Goal: Information Seeking & Learning: Learn about a topic

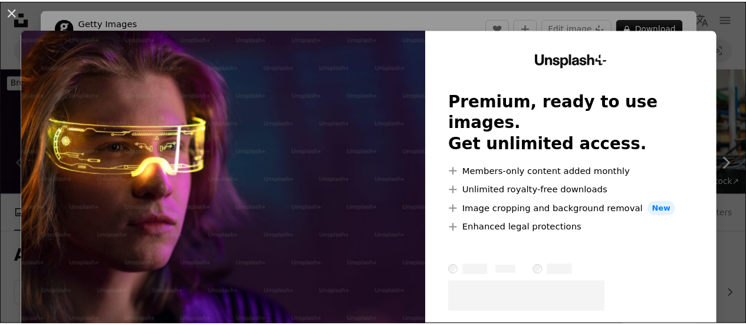
scroll to position [172, 0]
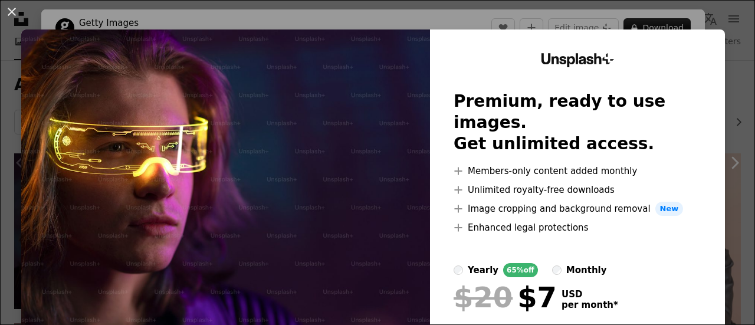
click at [467, 14] on div "An X shape Unsplash+ Premium, ready to use images. Get unlimited access. A plus…" at bounding box center [377, 162] width 755 height 325
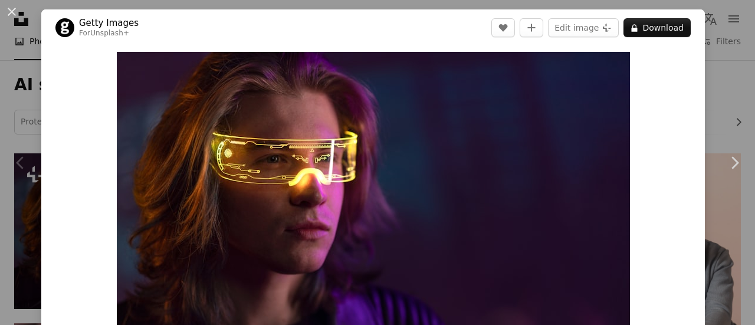
click at [678, 77] on div "Zoom in" at bounding box center [373, 223] width 664 height 354
click at [11, 11] on button "An X shape" at bounding box center [12, 12] width 14 height 14
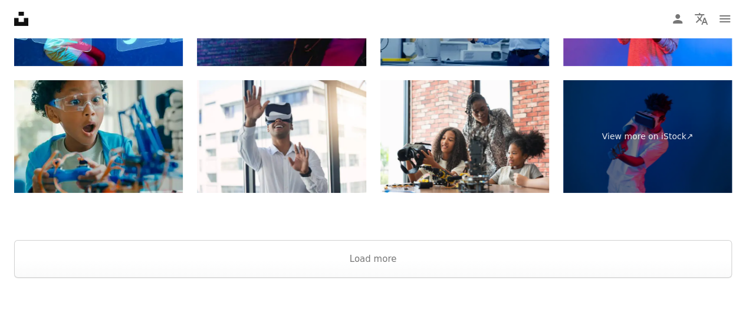
scroll to position [2134, 0]
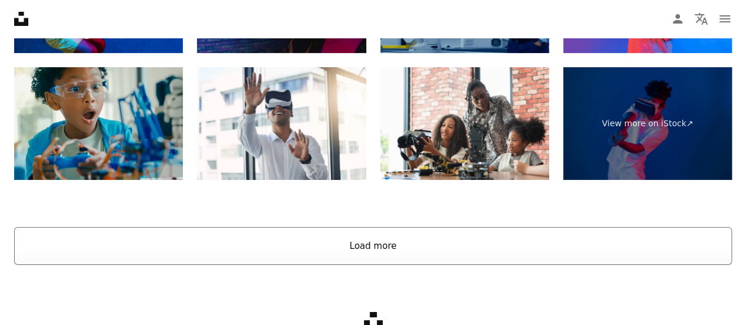
click at [378, 242] on button "Load more" at bounding box center [373, 246] width 718 height 38
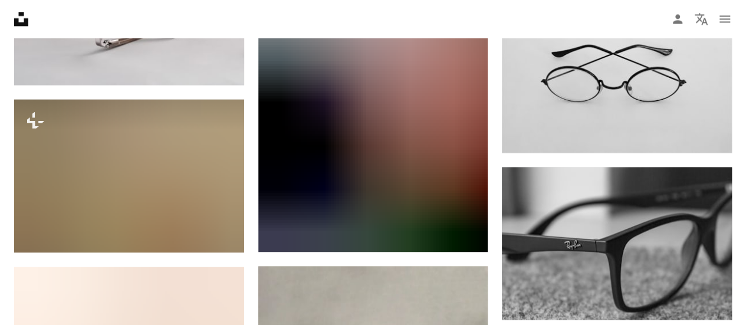
scroll to position [7645, 0]
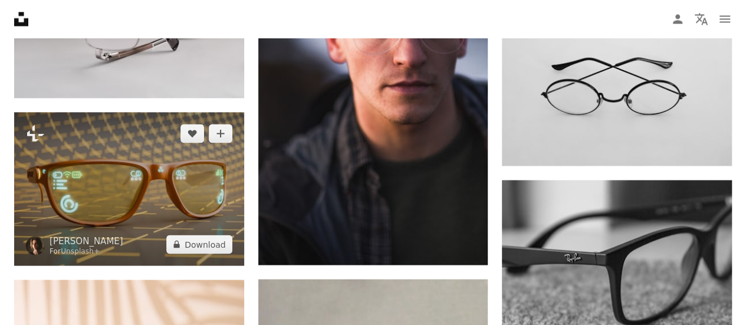
click at [159, 196] on img at bounding box center [129, 188] width 230 height 153
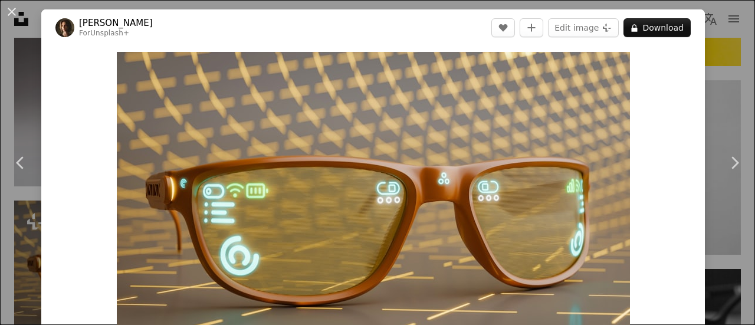
click at [14, 10] on button "An X shape" at bounding box center [12, 12] width 14 height 14
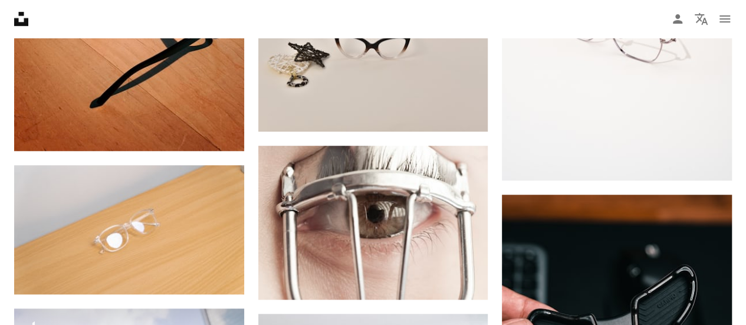
scroll to position [11312, 0]
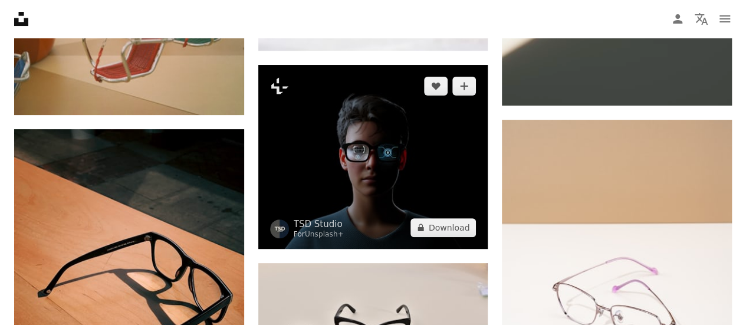
click at [421, 160] on img at bounding box center [373, 157] width 230 height 184
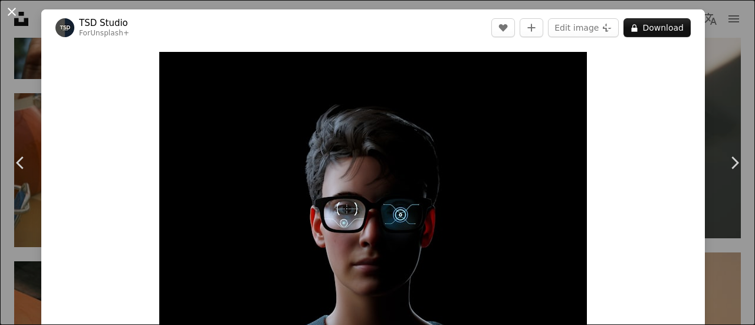
click at [13, 9] on button "An X shape" at bounding box center [12, 12] width 14 height 14
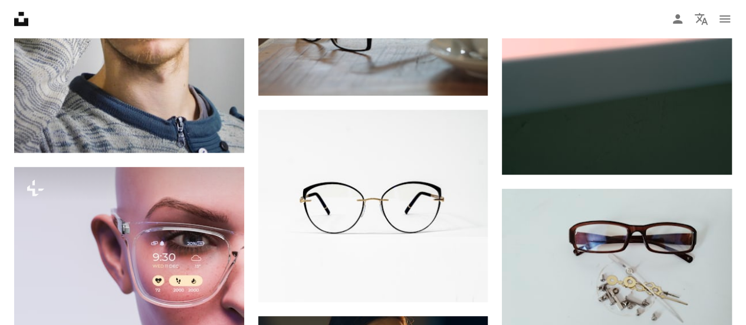
scroll to position [27998, 0]
